Goal: Information Seeking & Learning: Find specific fact

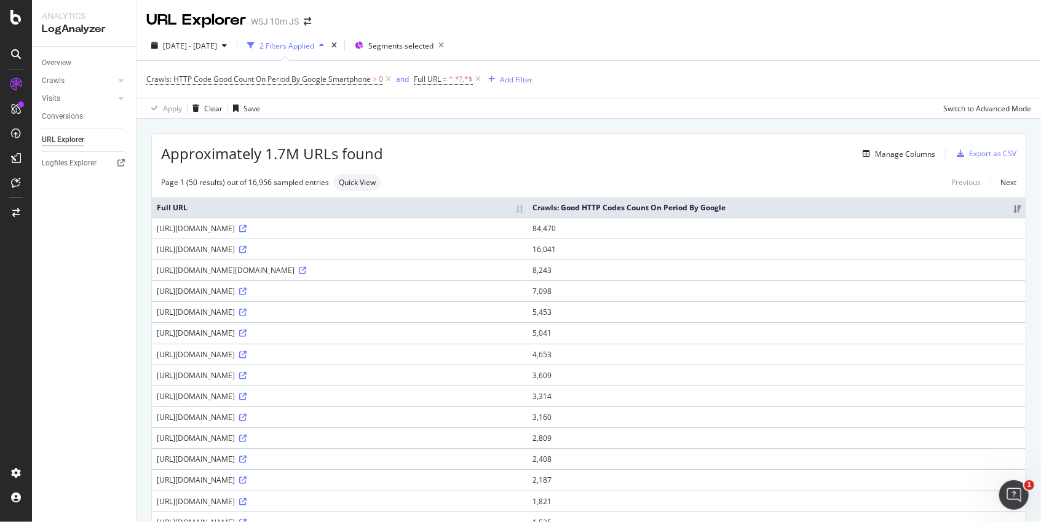
drag, startPoint x: 551, startPoint y: 325, endPoint x: 617, endPoint y: 322, distance: 65.8
click at [523, 234] on div "[URL][DOMAIN_NAME]" at bounding box center [340, 228] width 366 height 10
click at [168, 255] on div "[URL][DOMAIN_NAME]" at bounding box center [340, 249] width 366 height 10
drag, startPoint x: 157, startPoint y: 363, endPoint x: 236, endPoint y: 357, distance: 79.5
click at [236, 255] on div "[URL][DOMAIN_NAME]" at bounding box center [340, 249] width 366 height 10
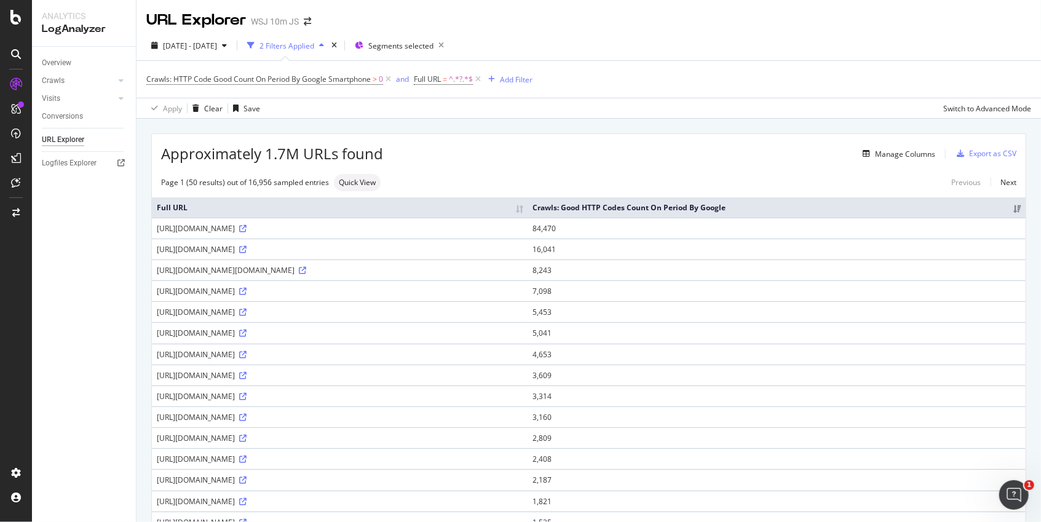
click at [523, 234] on div "[URL][DOMAIN_NAME]" at bounding box center [340, 228] width 366 height 10
drag, startPoint x: 615, startPoint y: 323, endPoint x: 152, endPoint y: 271, distance: 466.0
click at [152, 239] on td "[URL][DOMAIN_NAME]" at bounding box center [340, 228] width 376 height 21
copy div "[URL][DOMAIN_NAME]"
click at [718, 151] on div "Manage Columns" at bounding box center [659, 153] width 552 height 15
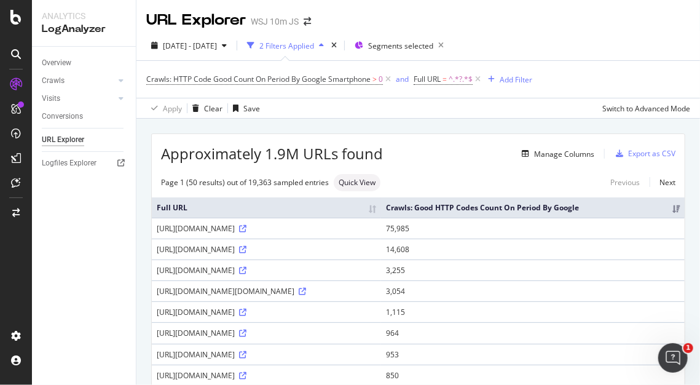
scroll to position [25, 0]
